Goal: Task Accomplishment & Management: Manage account settings

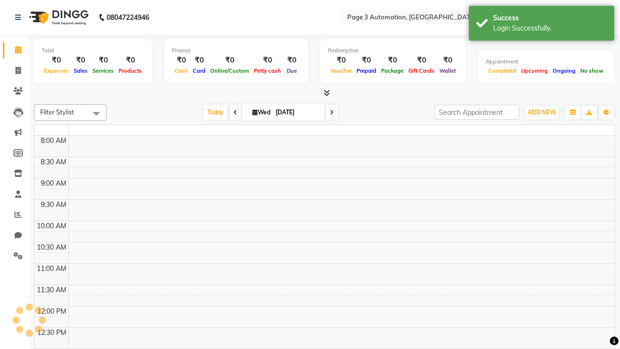
select select "en"
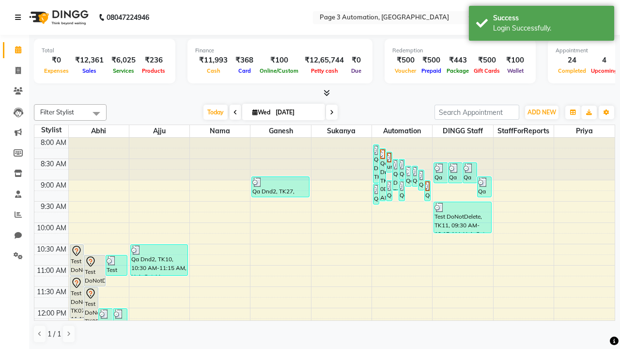
click at [20, 17] on icon at bounding box center [18, 17] width 6 height 7
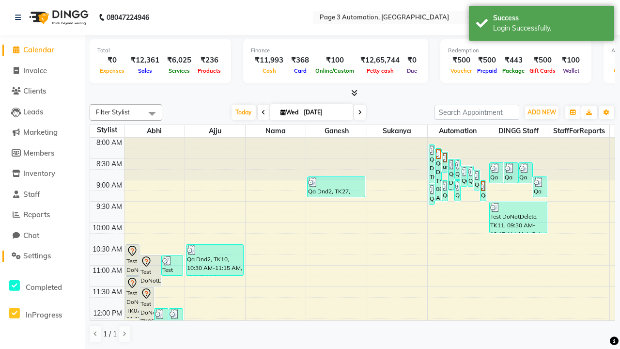
click at [42, 256] on span "Settings" at bounding box center [37, 255] width 28 height 9
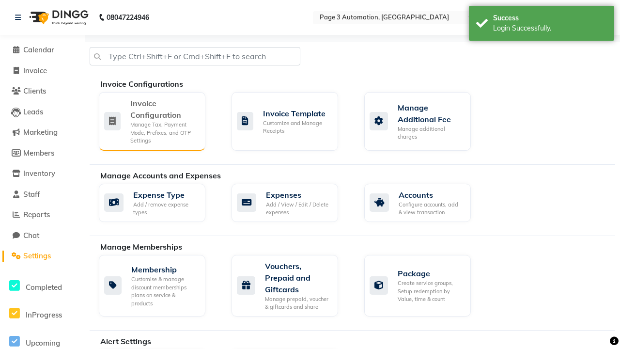
click at [152, 121] on div "Manage Tax, Payment Mode, Prefixes, and OTP Settings" at bounding box center [163, 133] width 67 height 24
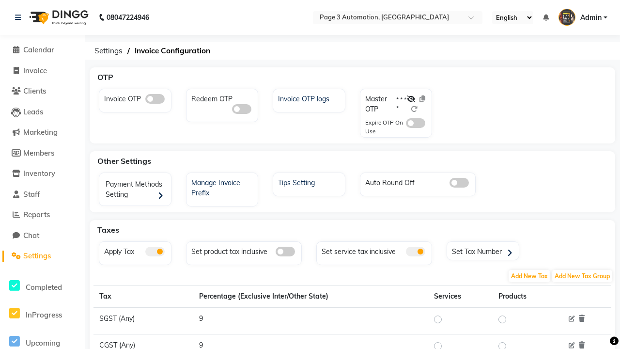
click at [155, 99] on span at bounding box center [154, 99] width 19 height 10
click at [145, 100] on input "checkbox" at bounding box center [145, 100] width 0 height 0
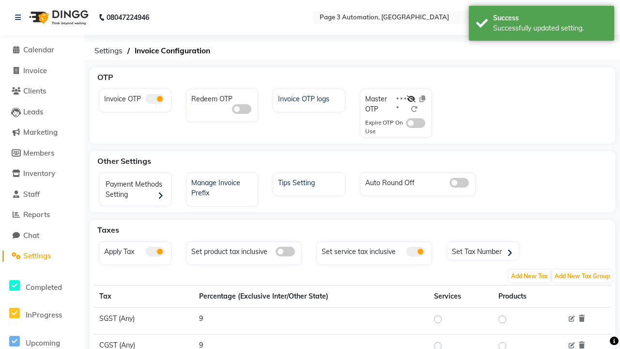
click at [416, 123] on span at bounding box center [415, 123] width 19 height 10
click at [406, 125] on input "checkbox" at bounding box center [406, 125] width 0 height 0
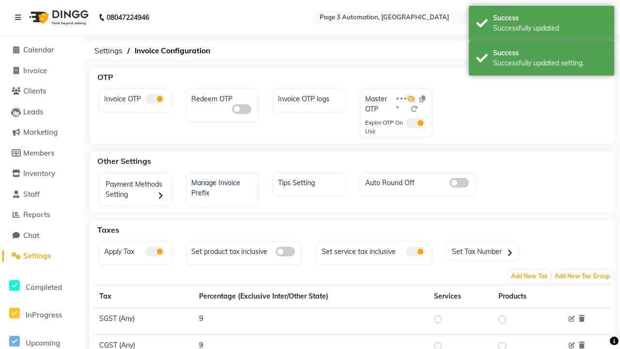
click at [412, 99] on icon at bounding box center [411, 98] width 9 height 7
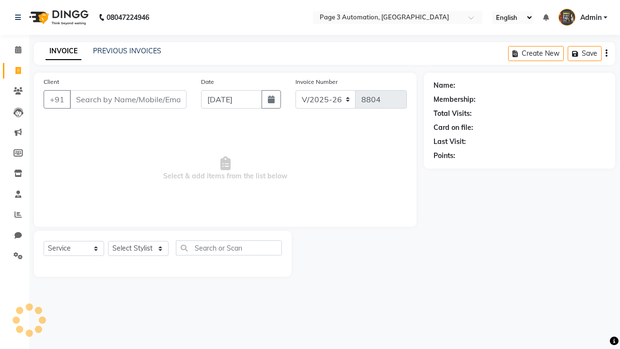
select select "2774"
select select "service"
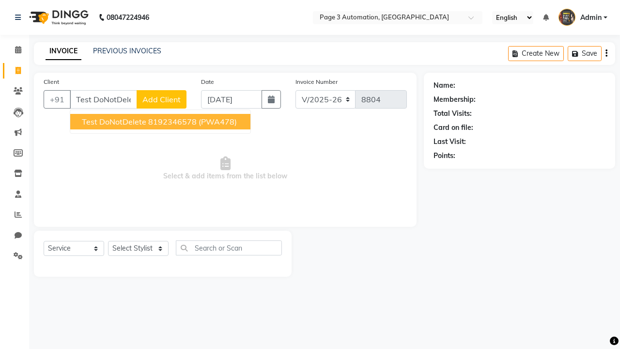
click at [161, 122] on ngb-highlight "8192346578" at bounding box center [172, 122] width 48 height 10
type input "8192346578"
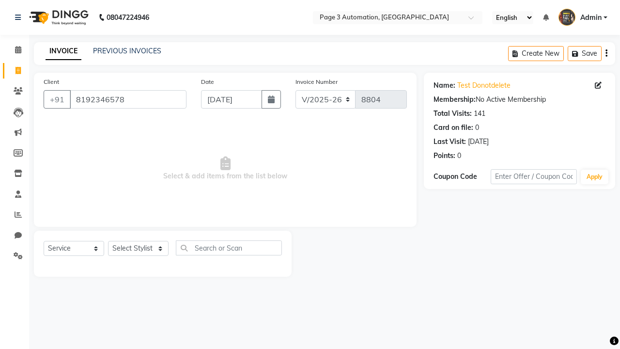
select select "71572"
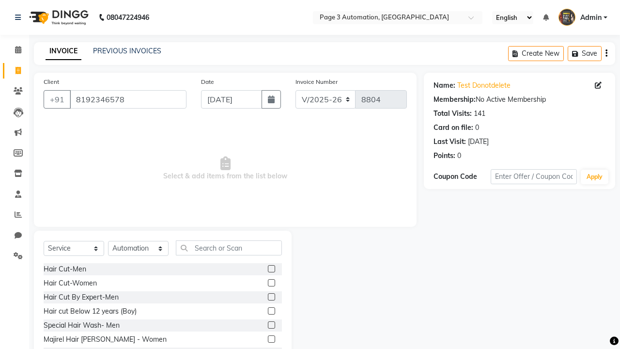
click at [271, 325] on label at bounding box center [271, 324] width 7 height 7
click at [271, 325] on input "checkbox" at bounding box center [271, 325] width 6 height 6
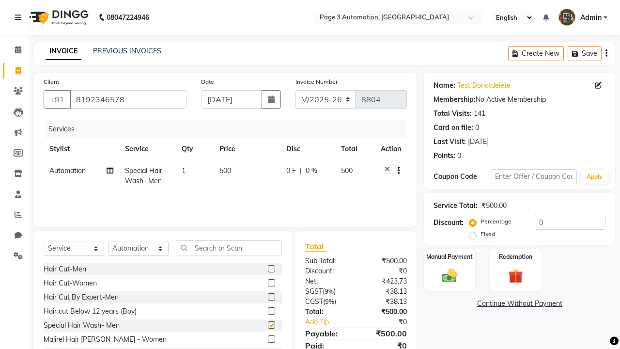
checkbox input "false"
click at [450, 256] on label "Manual Payment" at bounding box center [450, 256] width 48 height 9
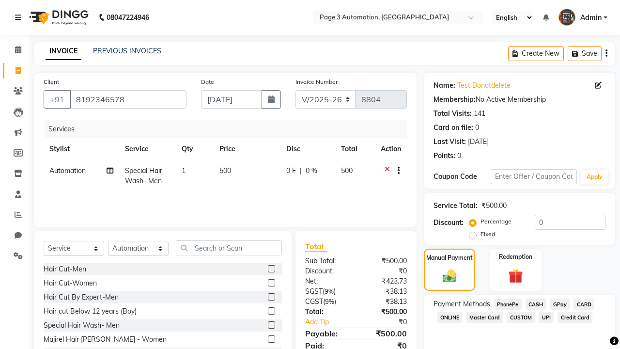
click at [536, 304] on span "CASH" at bounding box center [536, 304] width 21 height 11
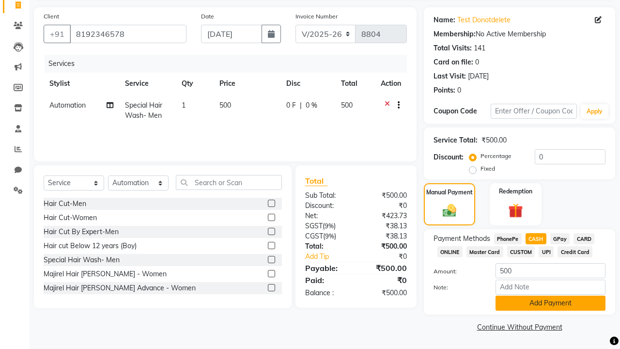
click at [551, 303] on button "Add Payment" at bounding box center [551, 303] width 110 height 15
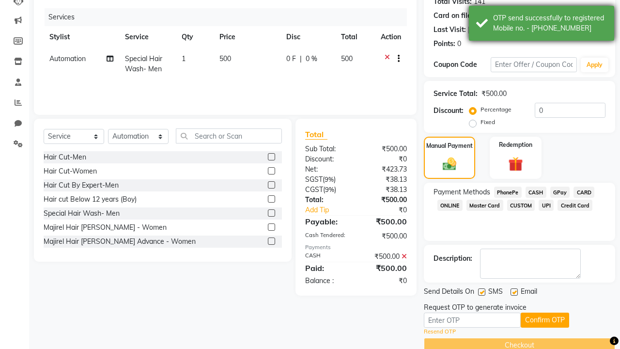
click at [542, 25] on div "OTP send successfully to registered Mobile no. - 918192346578" at bounding box center [550, 23] width 114 height 20
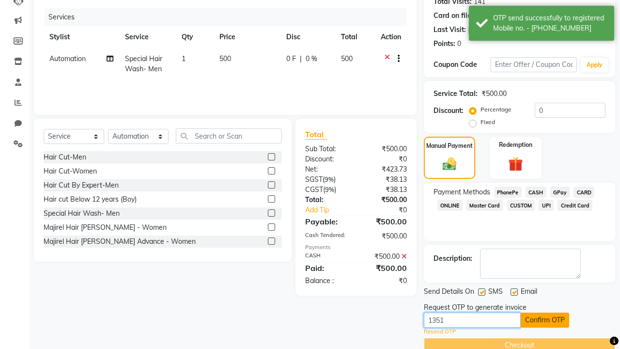
type input "1351"
click at [545, 320] on button "Confirm OTP" at bounding box center [545, 320] width 48 height 15
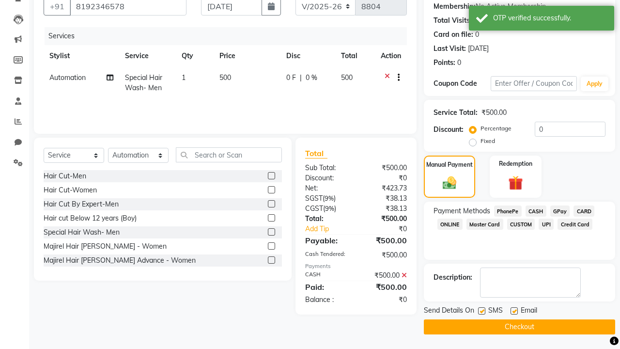
scroll to position [93, 0]
click at [542, 19] on div "OTP verified successfully." at bounding box center [550, 18] width 114 height 10
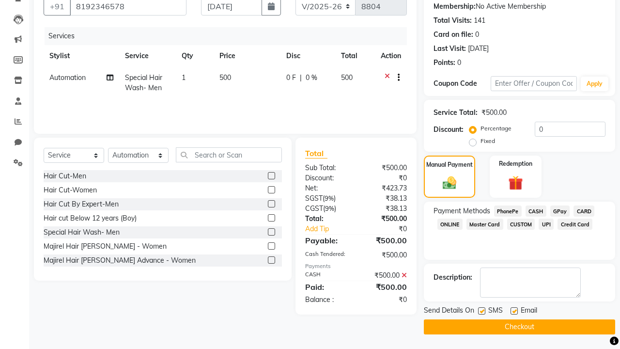
click at [482, 311] on label at bounding box center [481, 310] width 7 height 7
click at [482, 311] on input "checkbox" at bounding box center [481, 311] width 6 height 6
checkbox input "false"
click at [514, 311] on label at bounding box center [514, 310] width 7 height 7
click at [514, 311] on input "checkbox" at bounding box center [514, 311] width 6 height 6
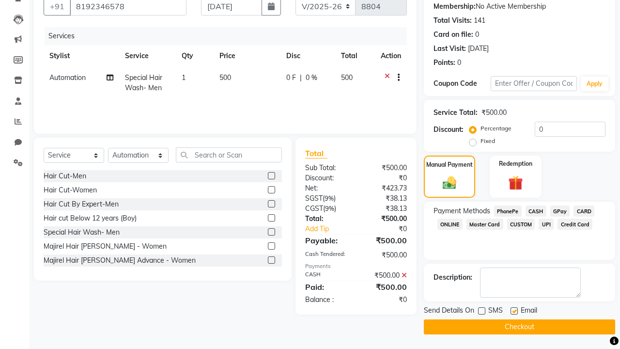
checkbox input "false"
click at [520, 327] on button "Checkout" at bounding box center [519, 326] width 191 height 15
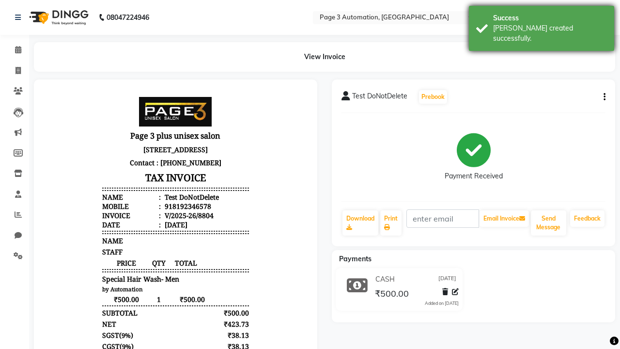
click at [542, 25] on div "Bill created successfully." at bounding box center [550, 33] width 114 height 20
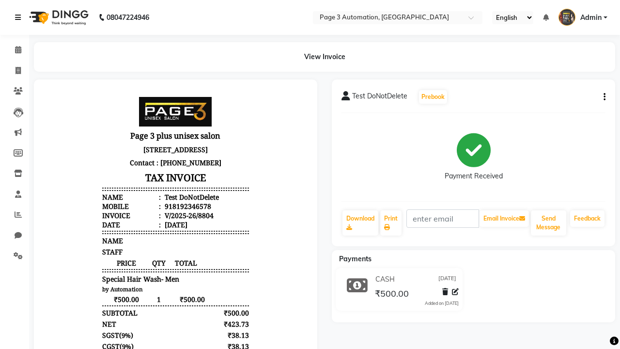
click at [20, 17] on icon at bounding box center [18, 17] width 6 height 7
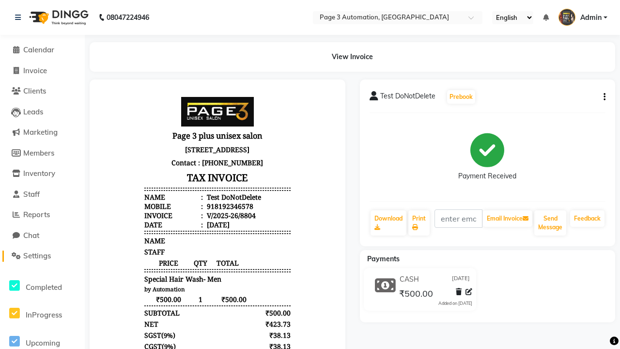
click at [42, 256] on span "Settings" at bounding box center [37, 255] width 28 height 9
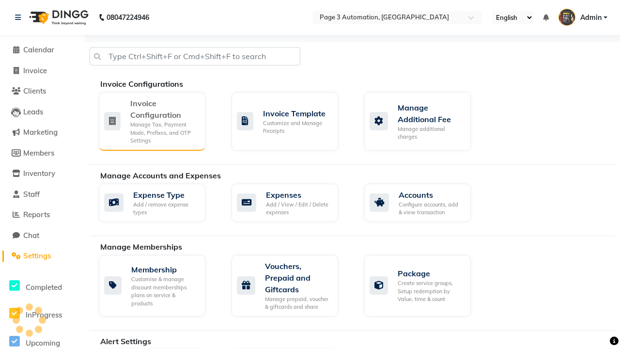
click at [152, 121] on div "Manage Tax, Payment Mode, Prefixes, and OTP Settings" at bounding box center [163, 133] width 67 height 24
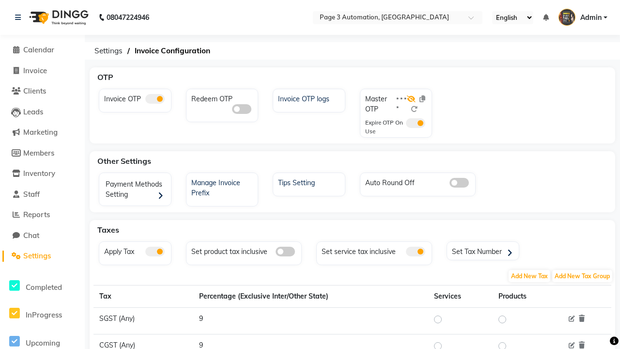
click at [412, 99] on icon at bounding box center [411, 98] width 9 height 7
click at [155, 99] on span at bounding box center [154, 99] width 19 height 10
click at [145, 100] on input "checkbox" at bounding box center [145, 100] width 0 height 0
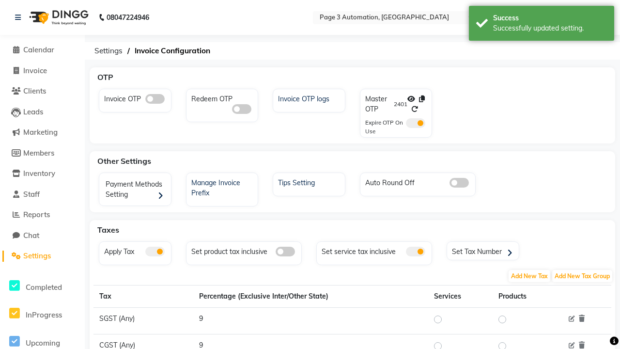
click at [416, 123] on span at bounding box center [415, 123] width 19 height 10
click at [406, 125] on input "checkbox" at bounding box center [406, 125] width 0 height 0
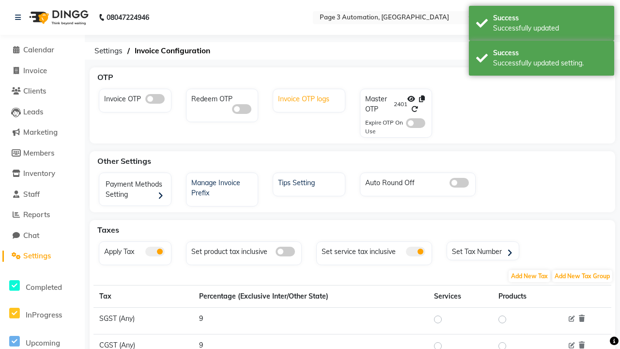
click at [310, 98] on div "Invoice OTP logs" at bounding box center [310, 98] width 69 height 13
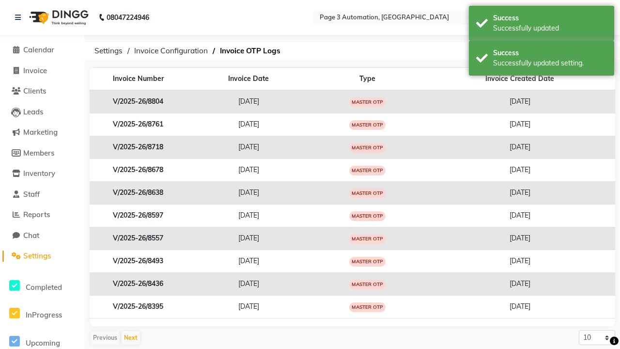
scroll to position [0, 2]
